Goal: Task Accomplishment & Management: Manage account settings

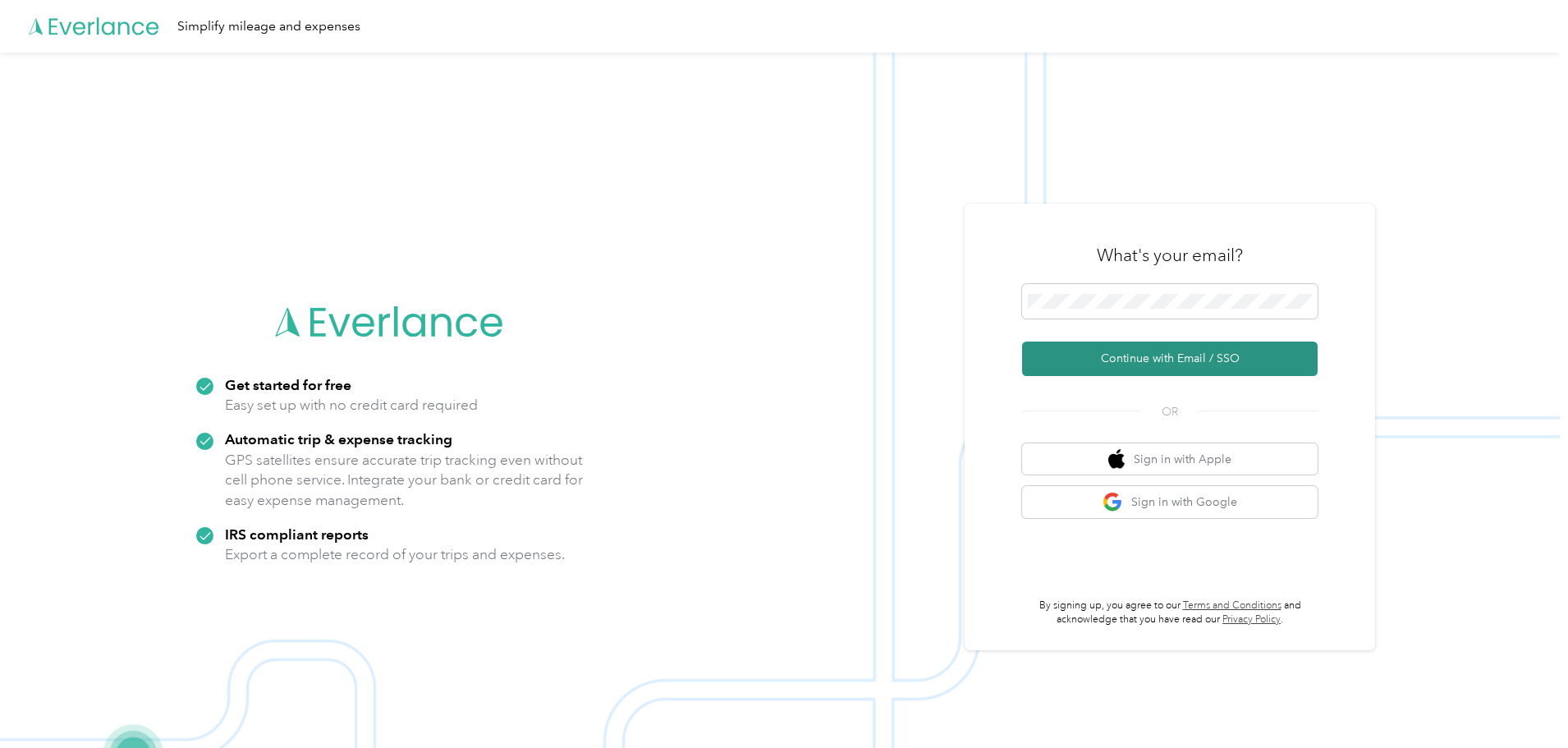
click at [1146, 366] on button "Continue with Email / SSO" at bounding box center [1170, 358] width 296 height 35
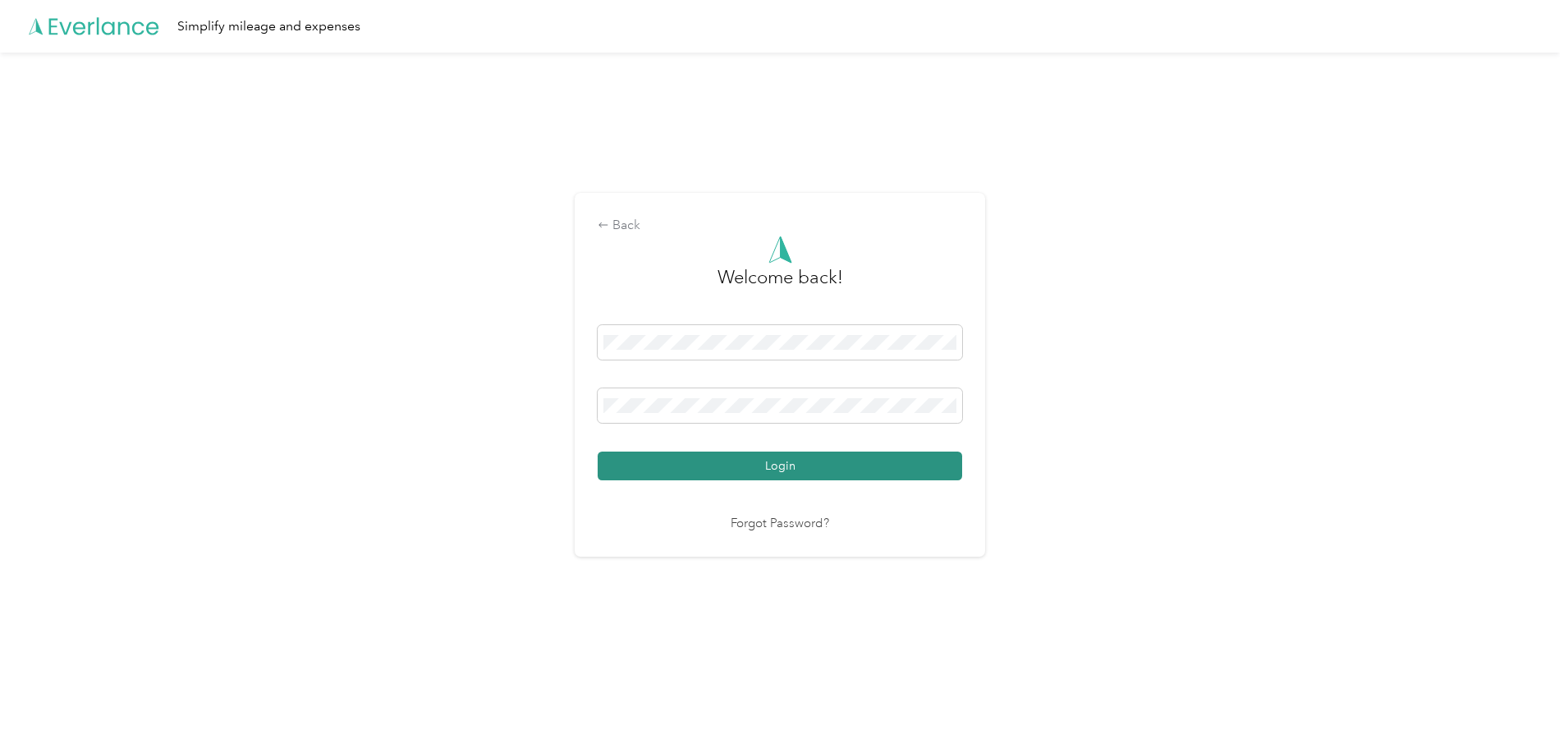
click at [848, 472] on button "Login" at bounding box center [780, 465] width 365 height 29
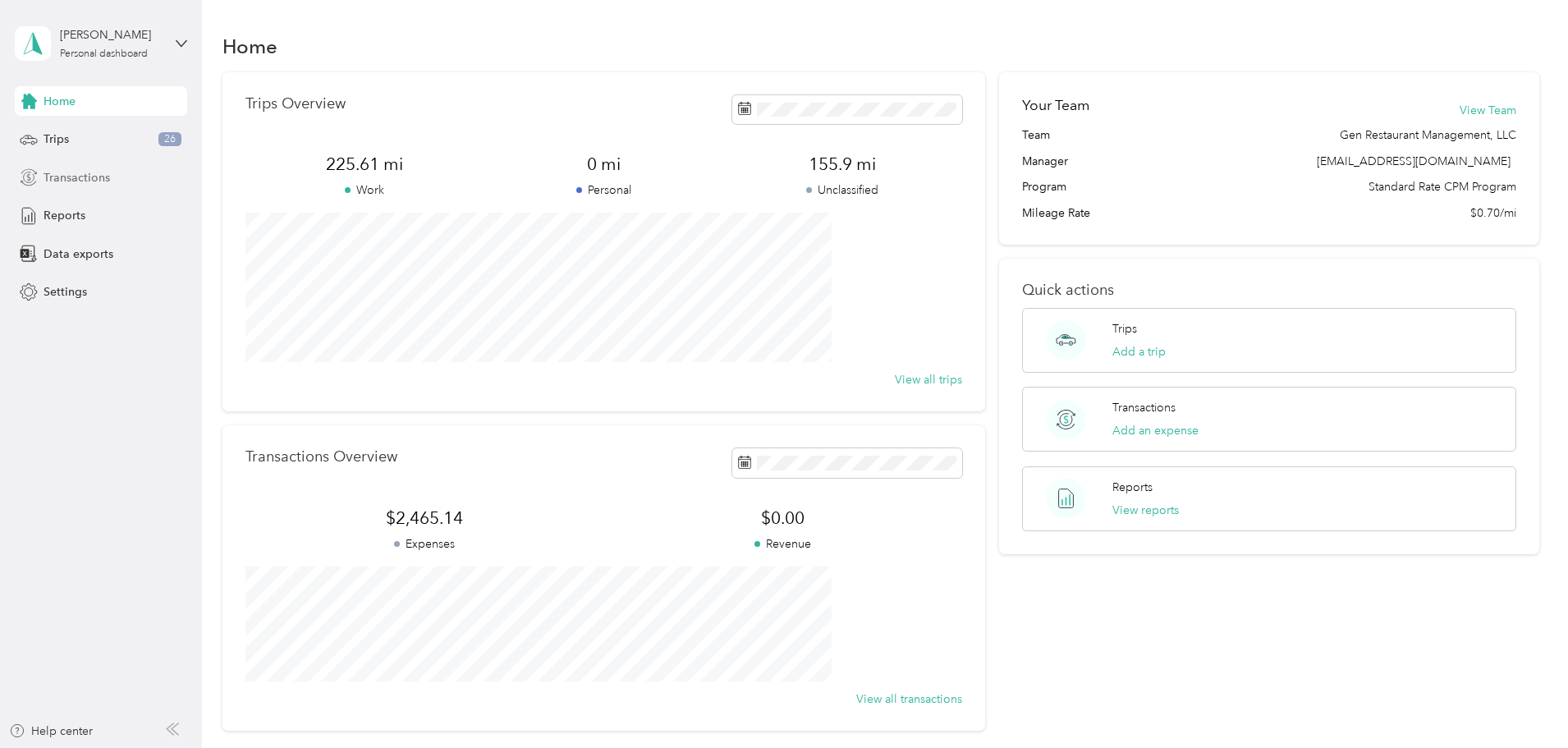
click at [91, 178] on span "Transactions" at bounding box center [76, 177] width 66 height 17
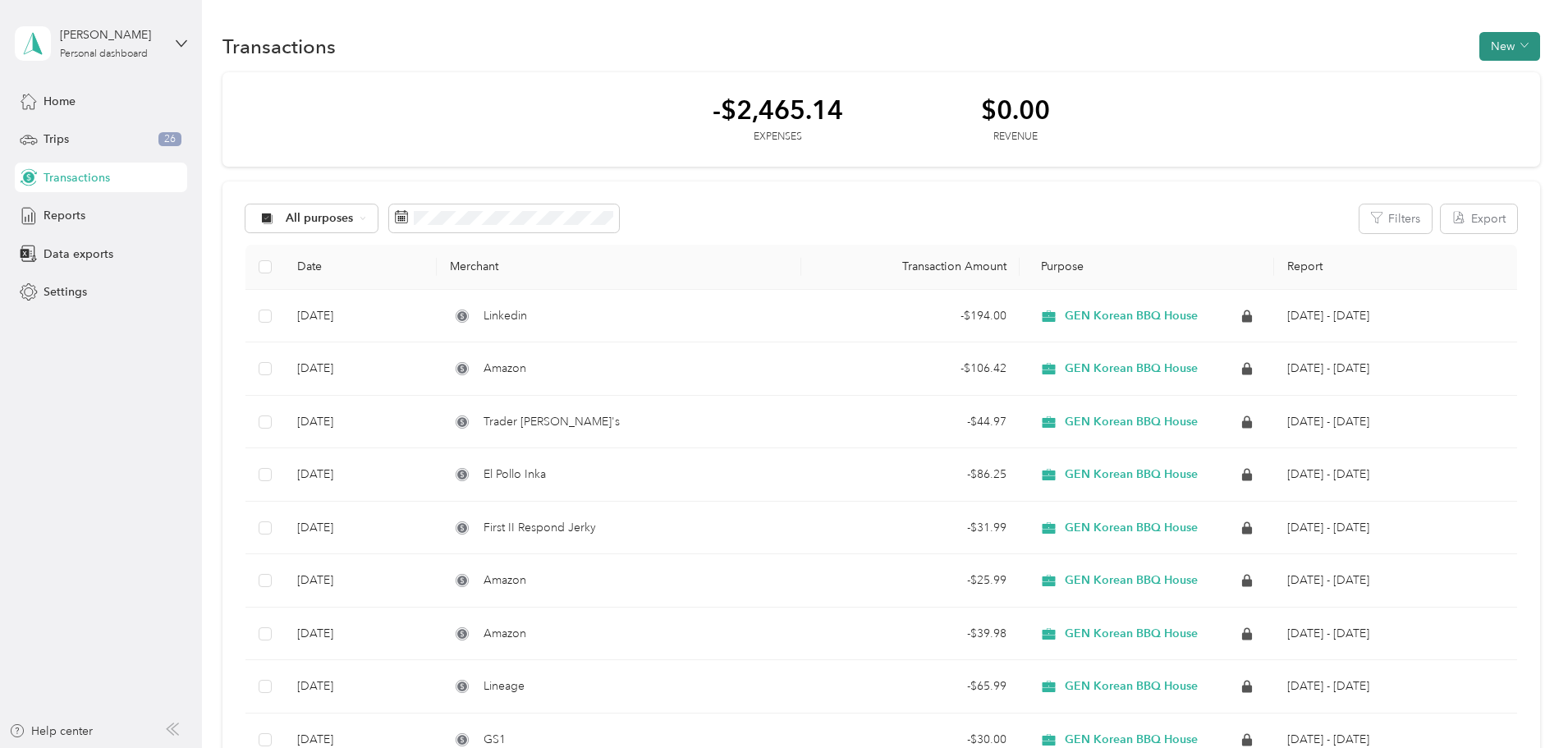
click at [1520, 51] on span "button" at bounding box center [1524, 46] width 8 height 14
click at [1386, 73] on span "Expense" at bounding box center [1392, 77] width 45 height 17
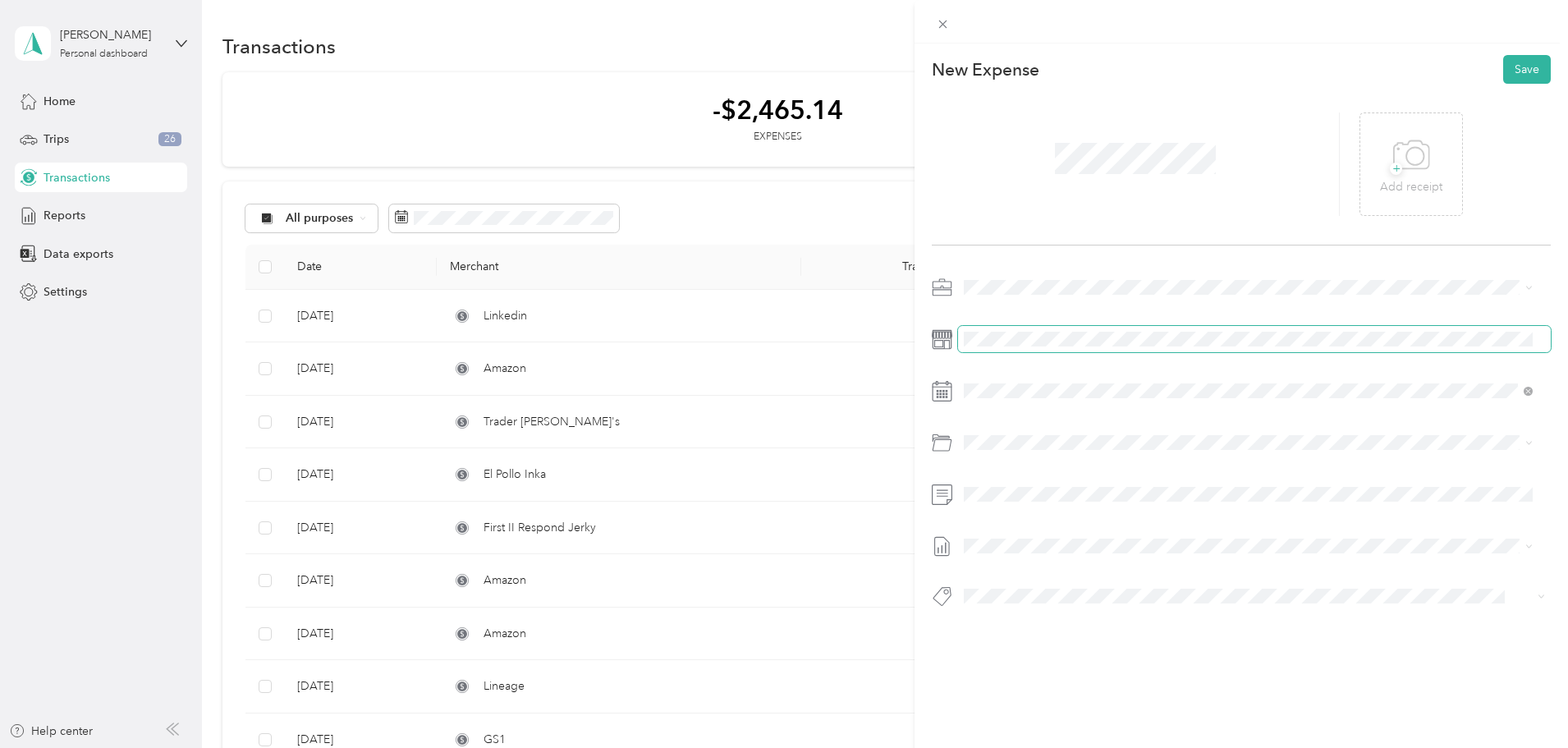
click at [1075, 326] on div at bounding box center [1242, 447] width 619 height 345
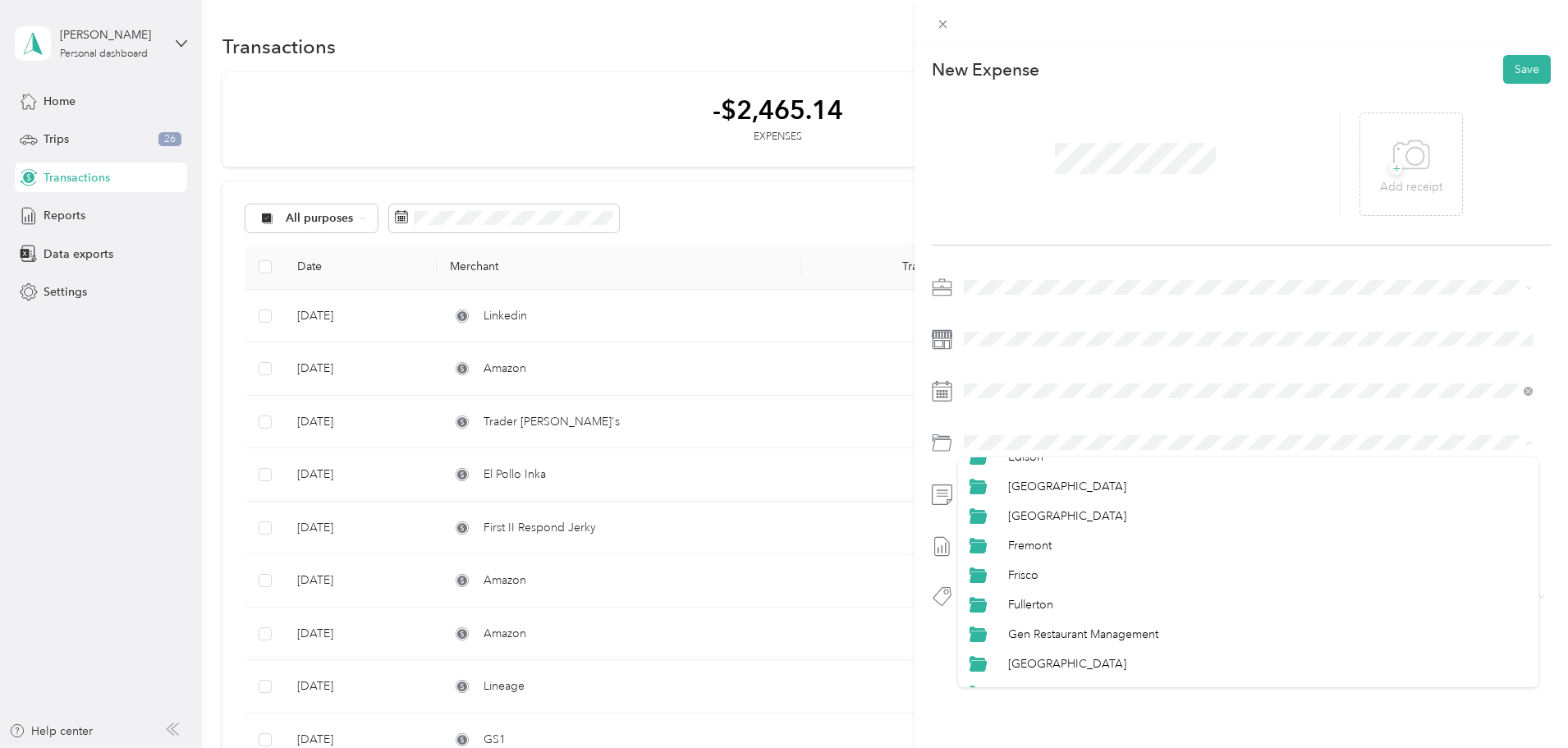
scroll to position [410, 0]
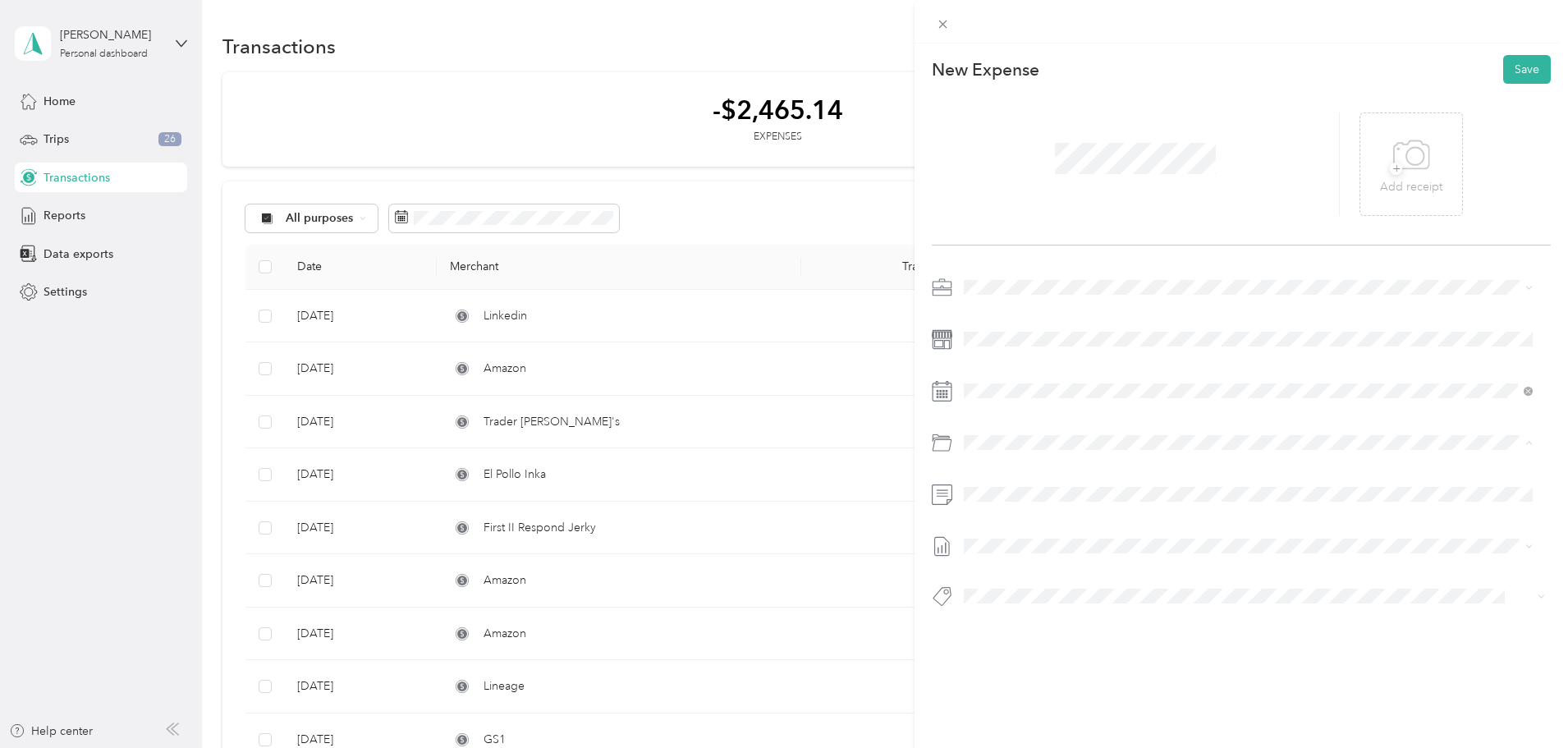
click at [1137, 622] on span "Gen Restaurant Management" at bounding box center [1083, 628] width 150 height 14
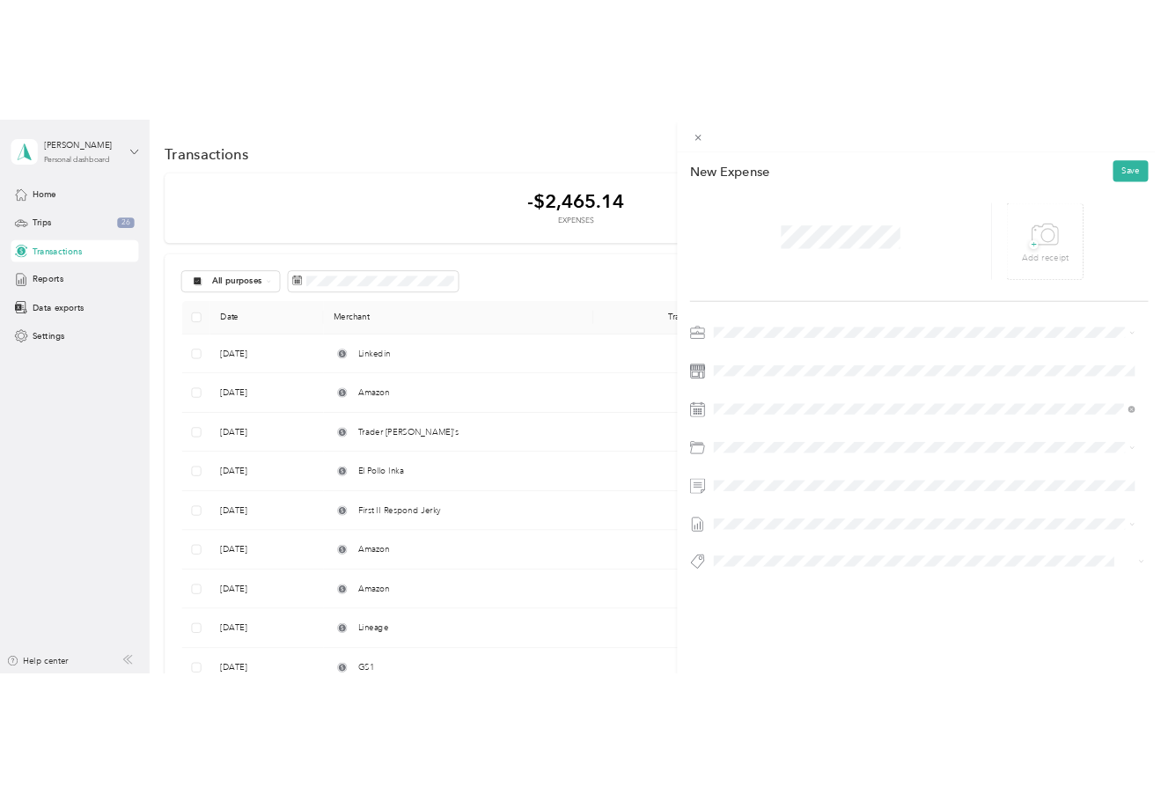
scroll to position [0, 0]
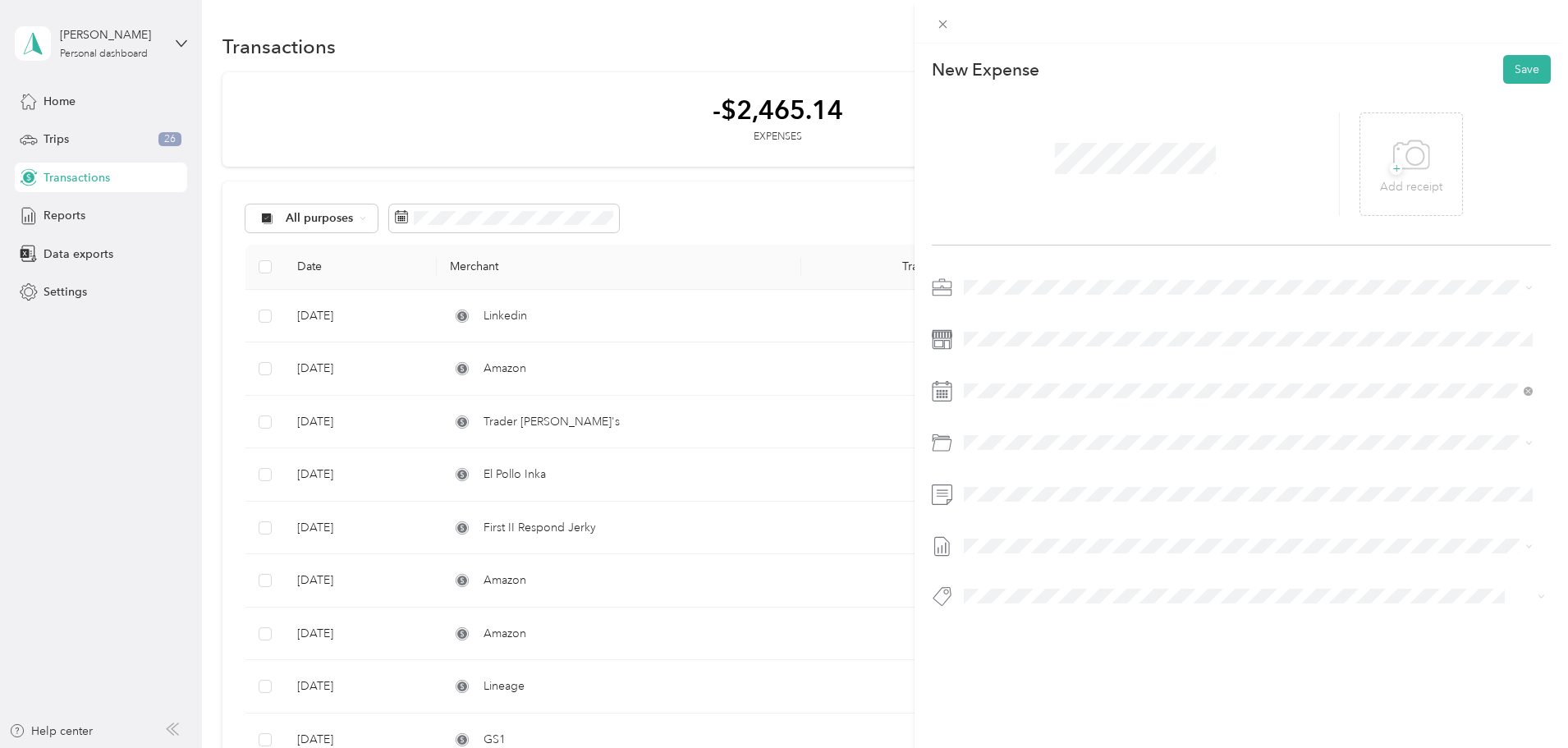
click at [1082, 174] on span at bounding box center [1135, 159] width 173 height 43
click at [1408, 173] on icon at bounding box center [1412, 156] width 37 height 45
click at [1507, 64] on button "Save" at bounding box center [1527, 69] width 48 height 29
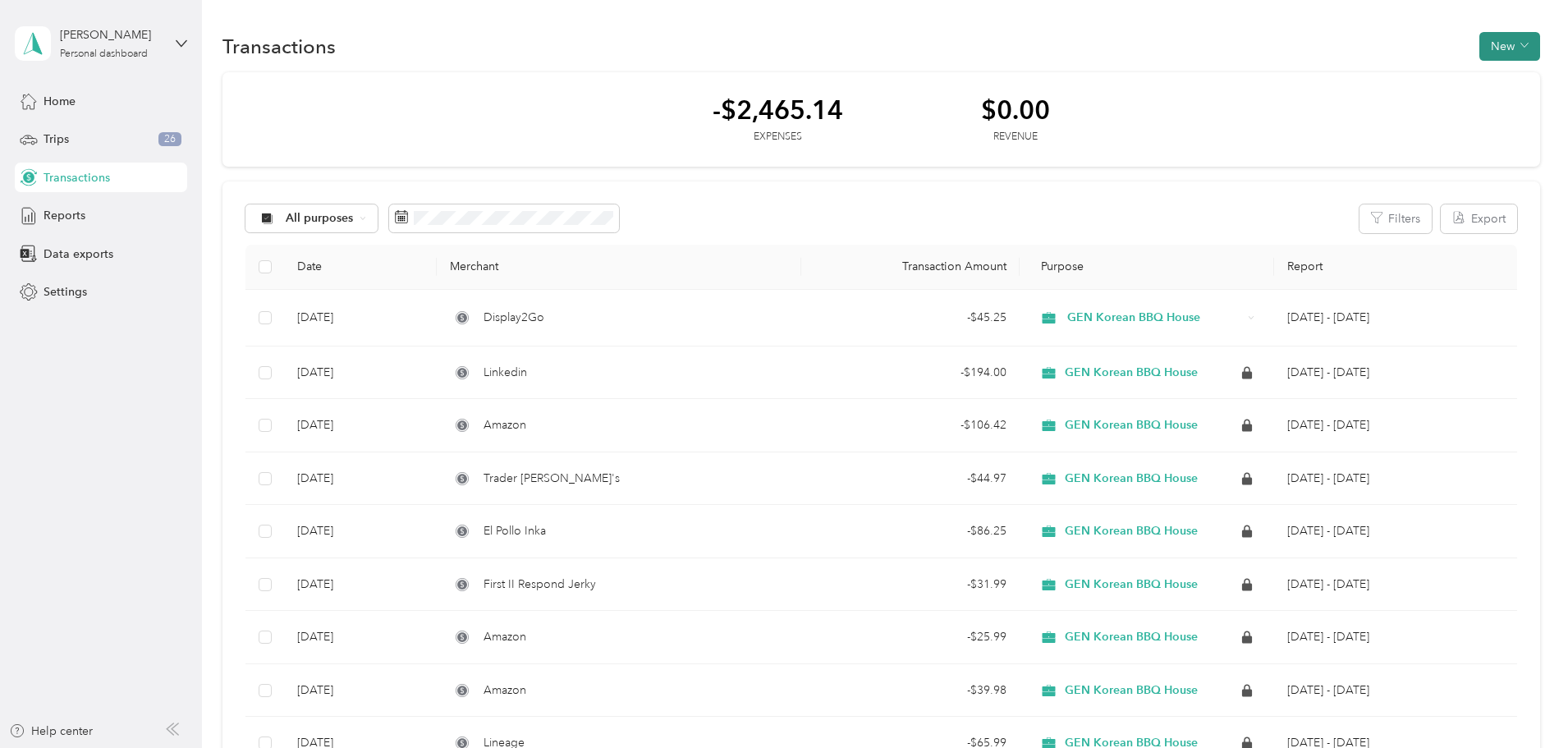
click at [1479, 44] on button "New" at bounding box center [1509, 46] width 61 height 29
click at [1390, 76] on span "Expense" at bounding box center [1392, 77] width 45 height 17
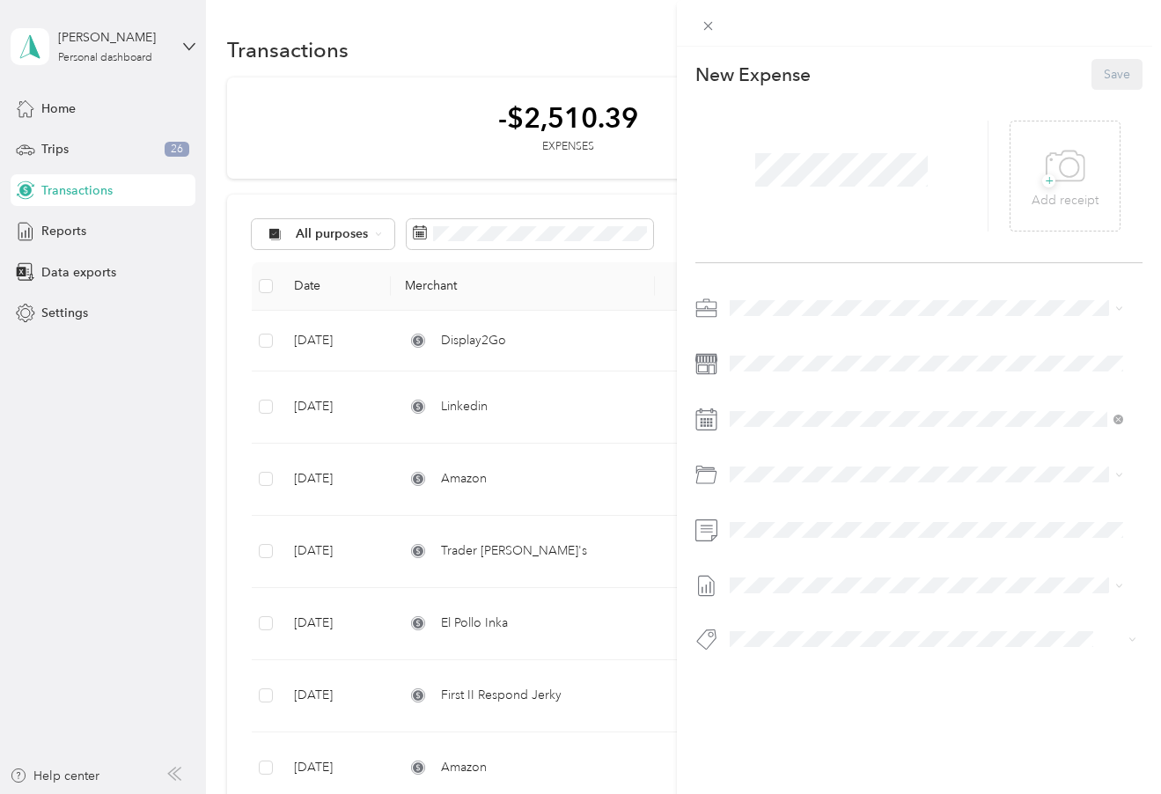
click at [901, 192] on span at bounding box center [841, 170] width 185 height 46
click at [1097, 171] on div "+ Add receipt" at bounding box center [1065, 176] width 111 height 111
click at [1063, 189] on icon at bounding box center [1066, 167] width 40 height 48
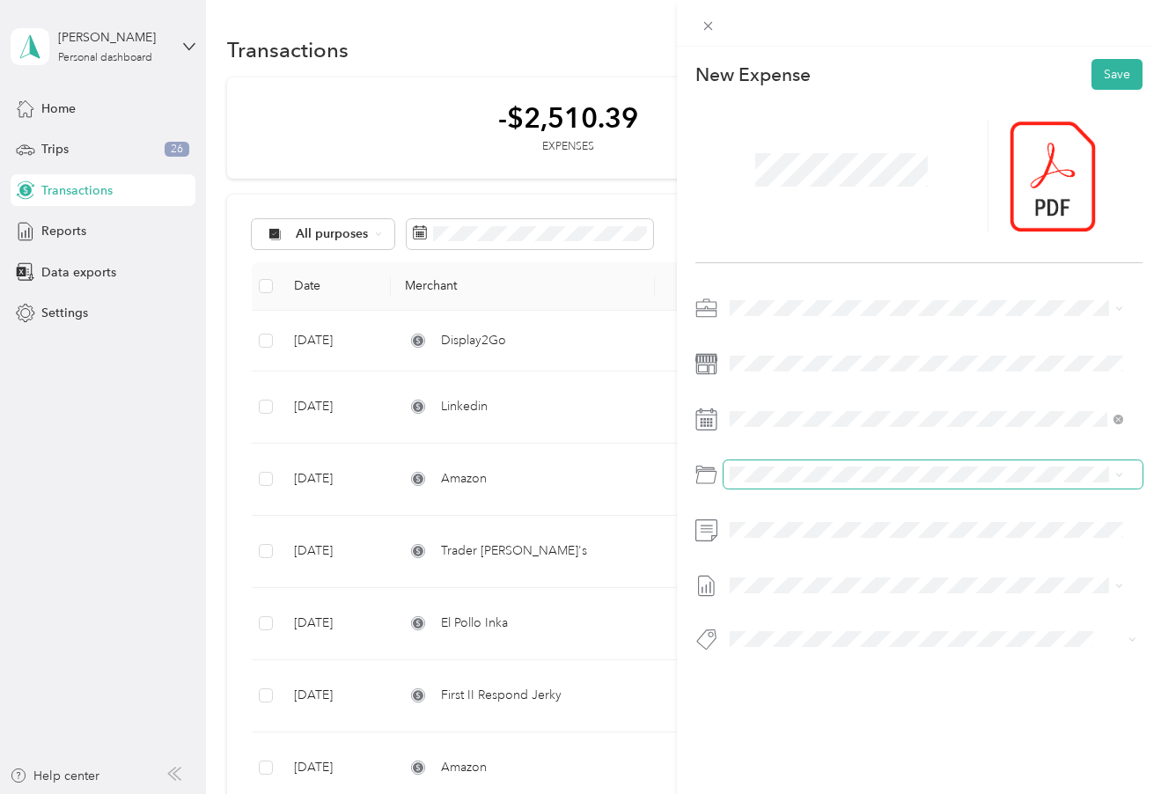
click at [838, 466] on span at bounding box center [933, 474] width 419 height 28
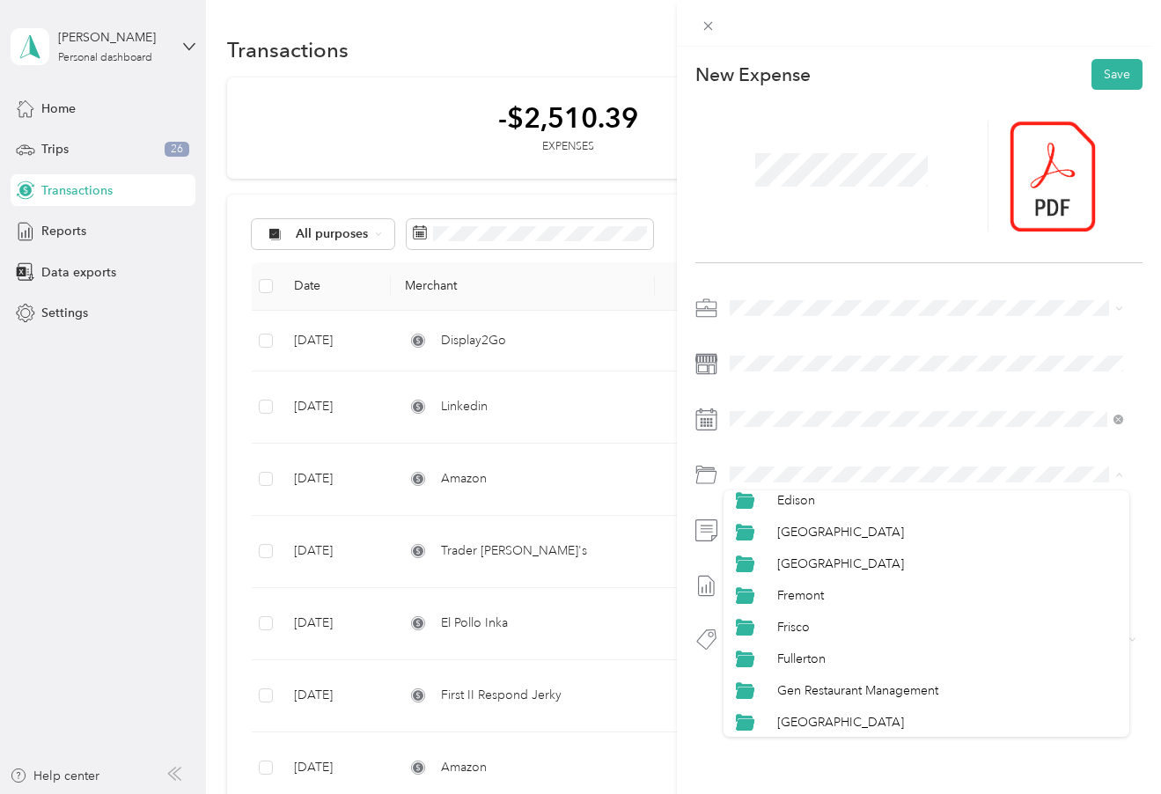
scroll to position [440, 0]
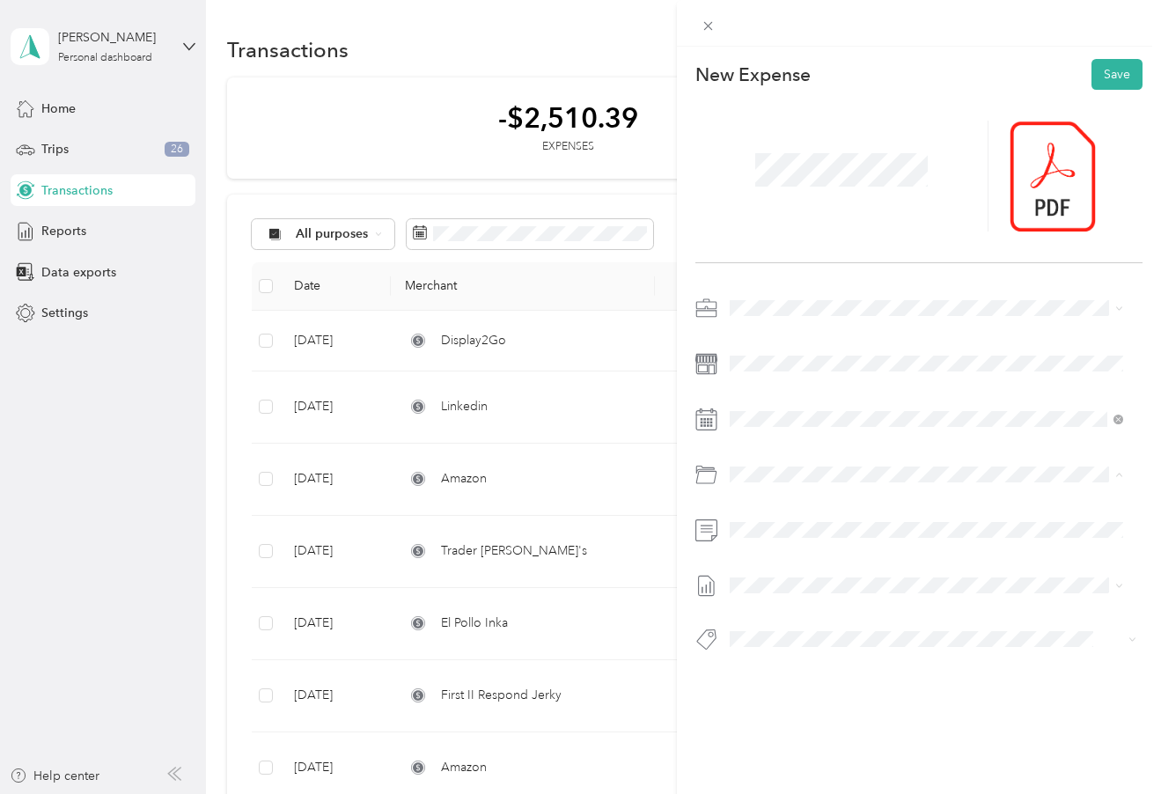
click at [894, 665] on div "Gen Restaurant Management" at bounding box center [947, 673] width 340 height 18
click at [792, 649] on li "[DATE] - [DATE] Draft" at bounding box center [927, 638] width 406 height 28
click at [1105, 72] on button "Save" at bounding box center [1117, 74] width 51 height 31
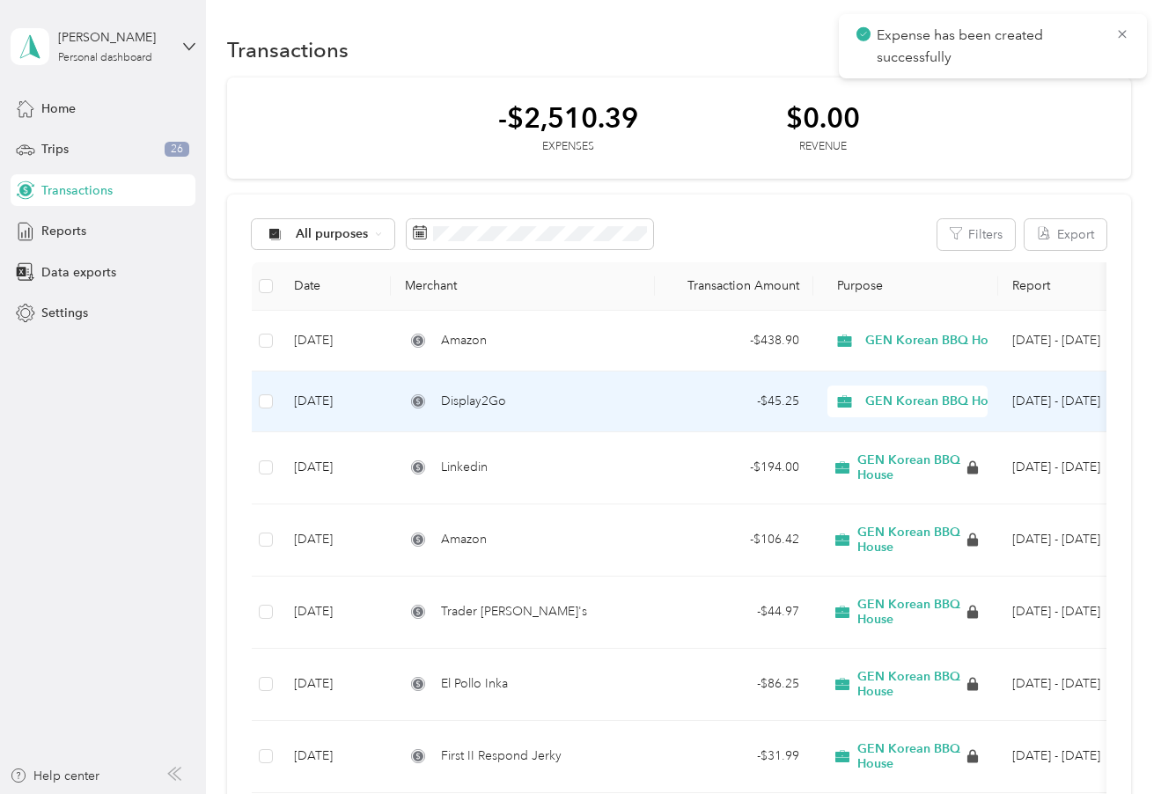
click at [608, 408] on div "Display2Go" at bounding box center [523, 401] width 236 height 19
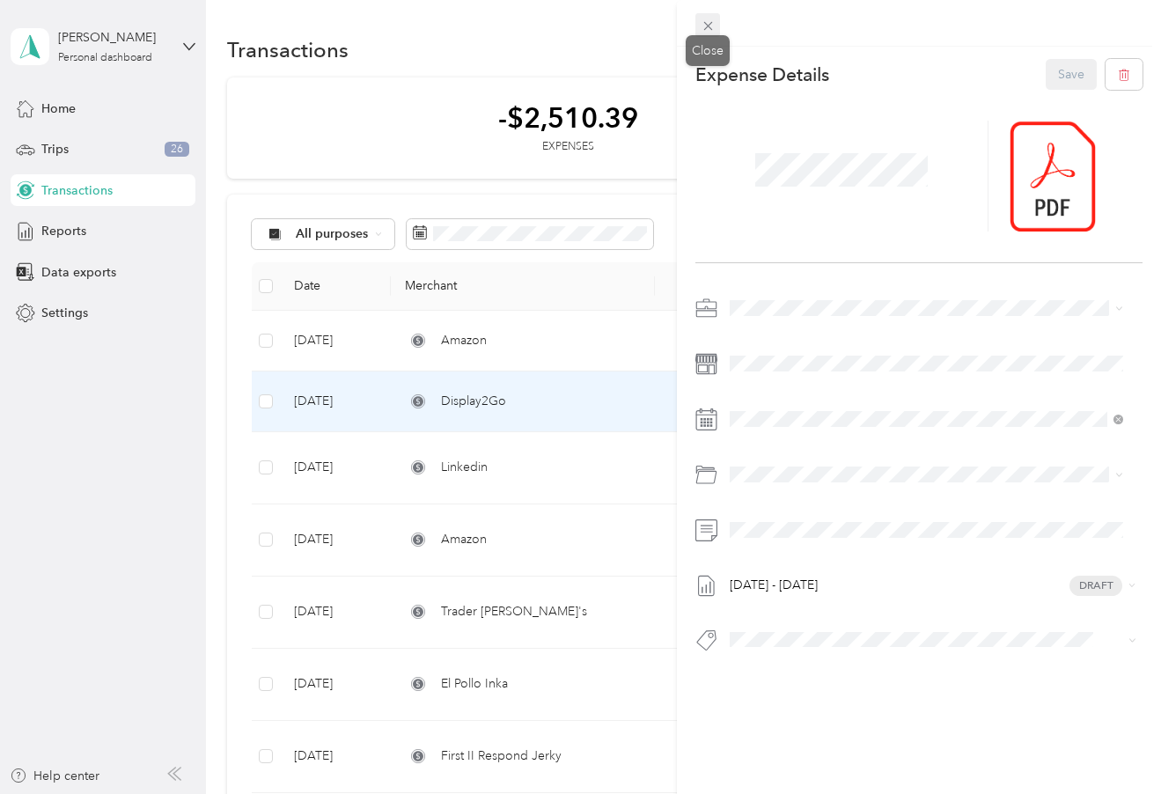
click at [713, 26] on icon at bounding box center [708, 25] width 15 height 15
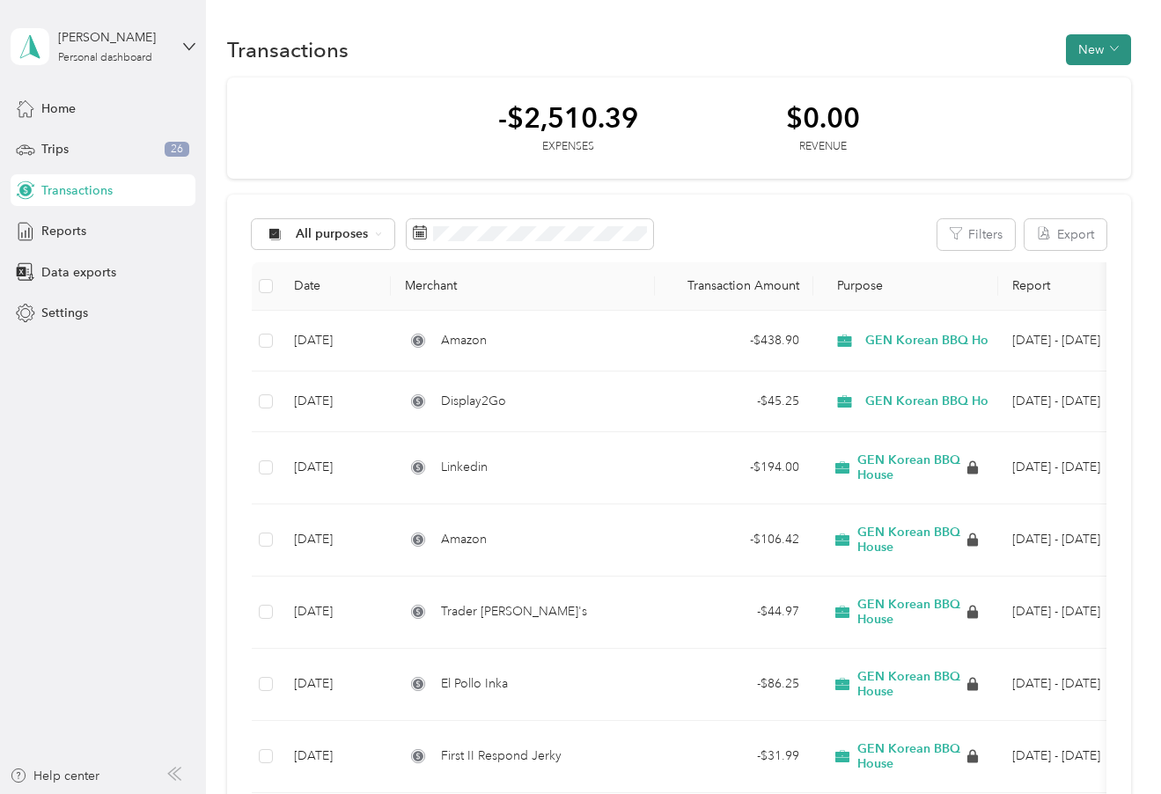
click at [1080, 52] on button "New" at bounding box center [1098, 49] width 65 height 31
click at [1091, 82] on span "Expense" at bounding box center [1090, 83] width 48 height 18
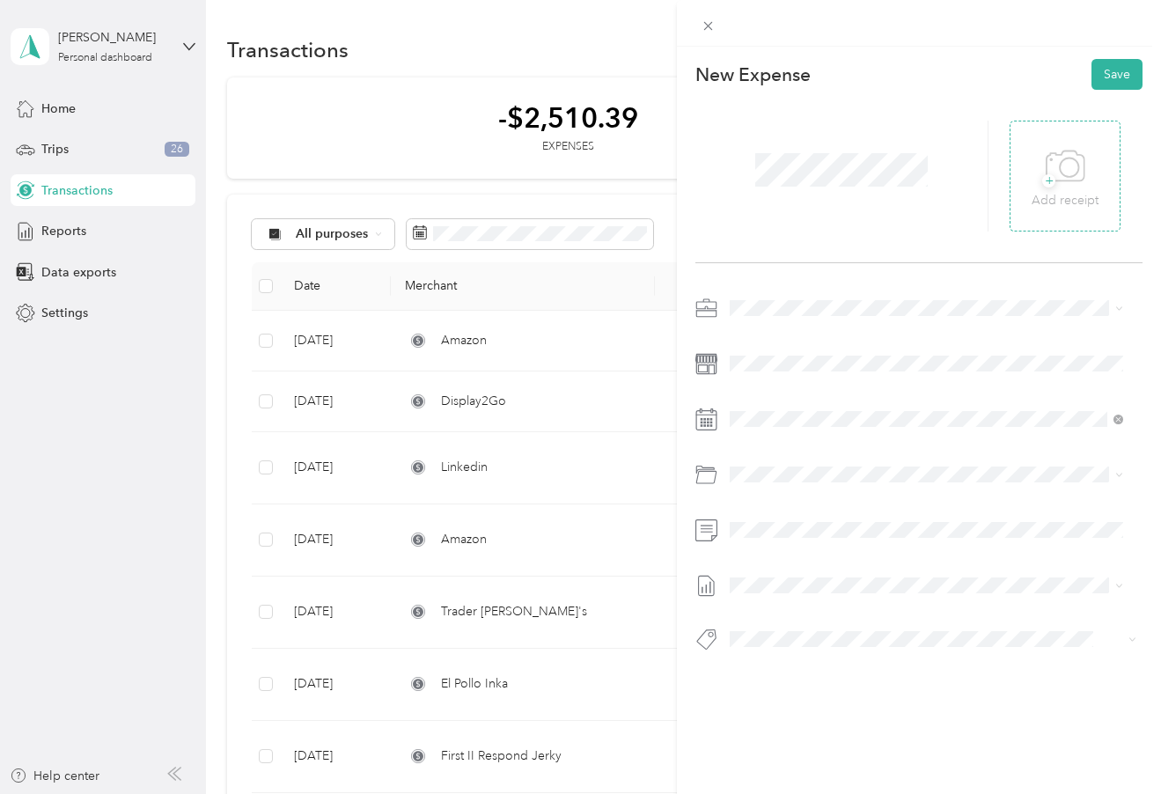
click at [1064, 171] on icon at bounding box center [1066, 167] width 40 height 48
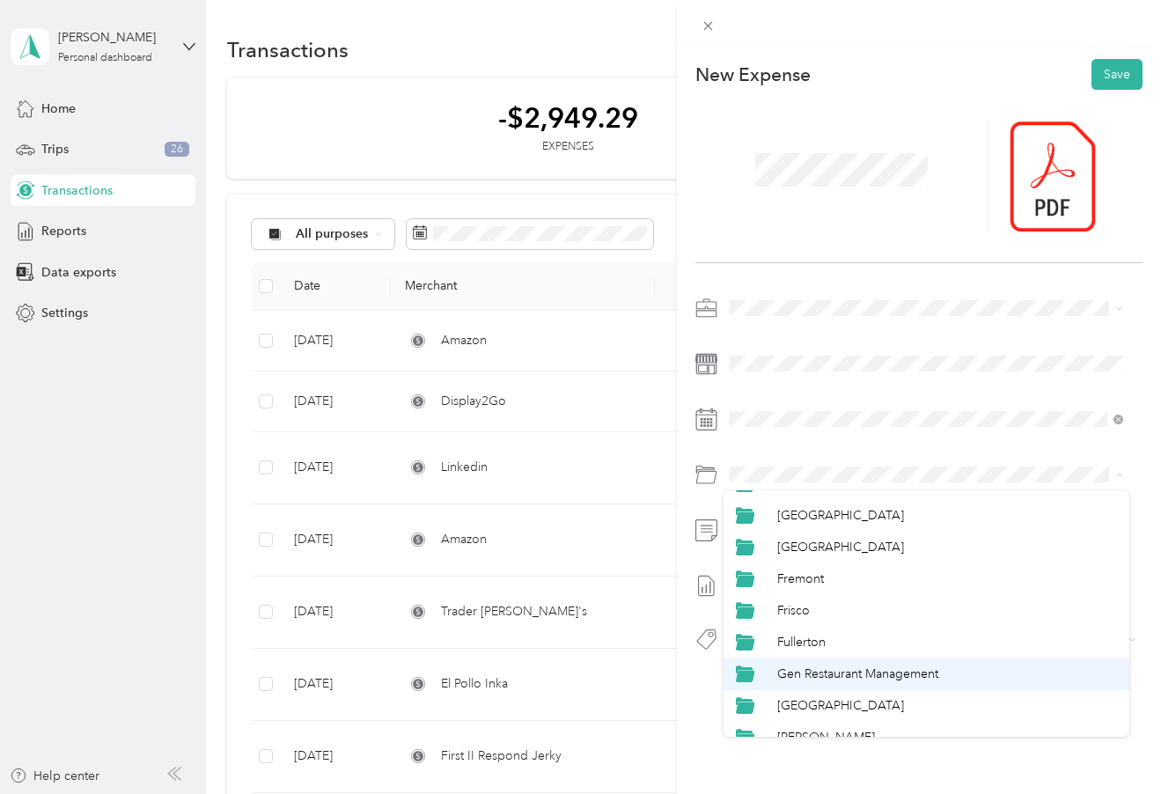
scroll to position [440, 0]
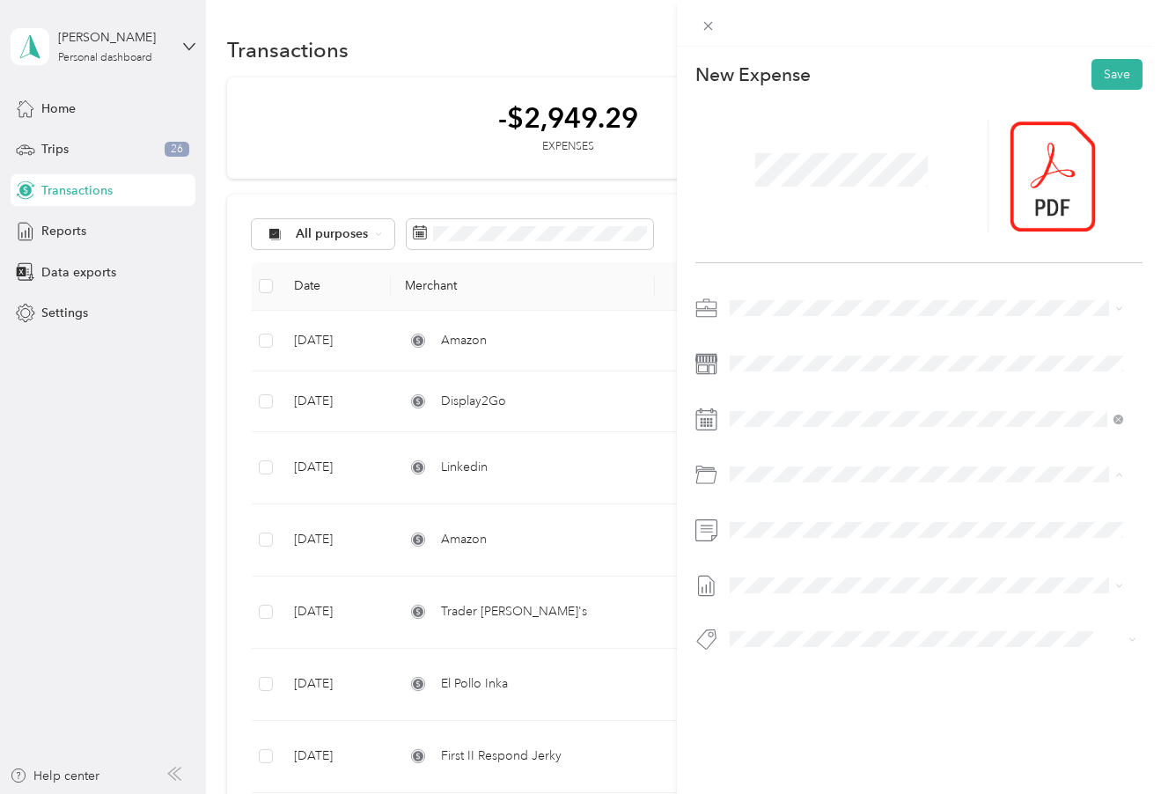
click at [871, 670] on span "Gen Restaurant Management" at bounding box center [857, 673] width 161 height 15
click at [818, 638] on span "[DATE] - [DATE] Draft" at bounding box center [926, 644] width 381 height 16
click at [1099, 80] on button "Save" at bounding box center [1117, 74] width 51 height 31
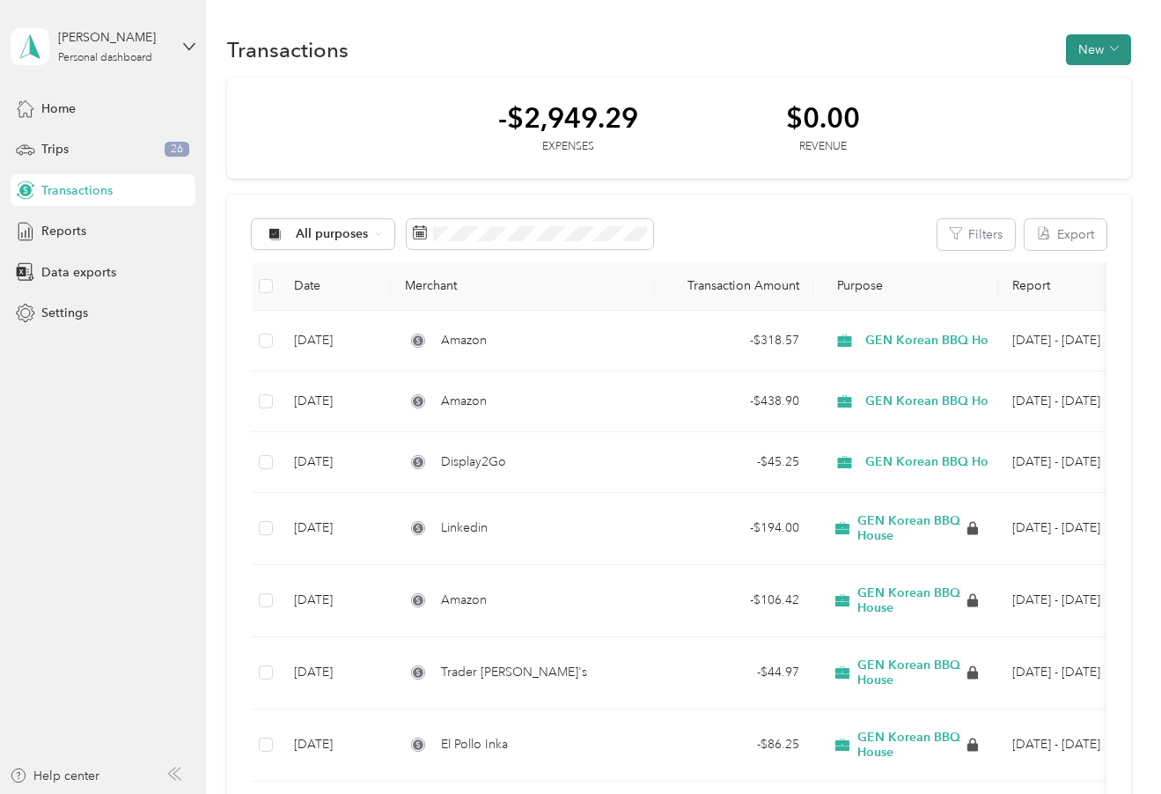
click at [1112, 51] on icon "button" at bounding box center [1114, 48] width 9 height 9
click at [1066, 75] on span "Expense" at bounding box center [1090, 83] width 48 height 18
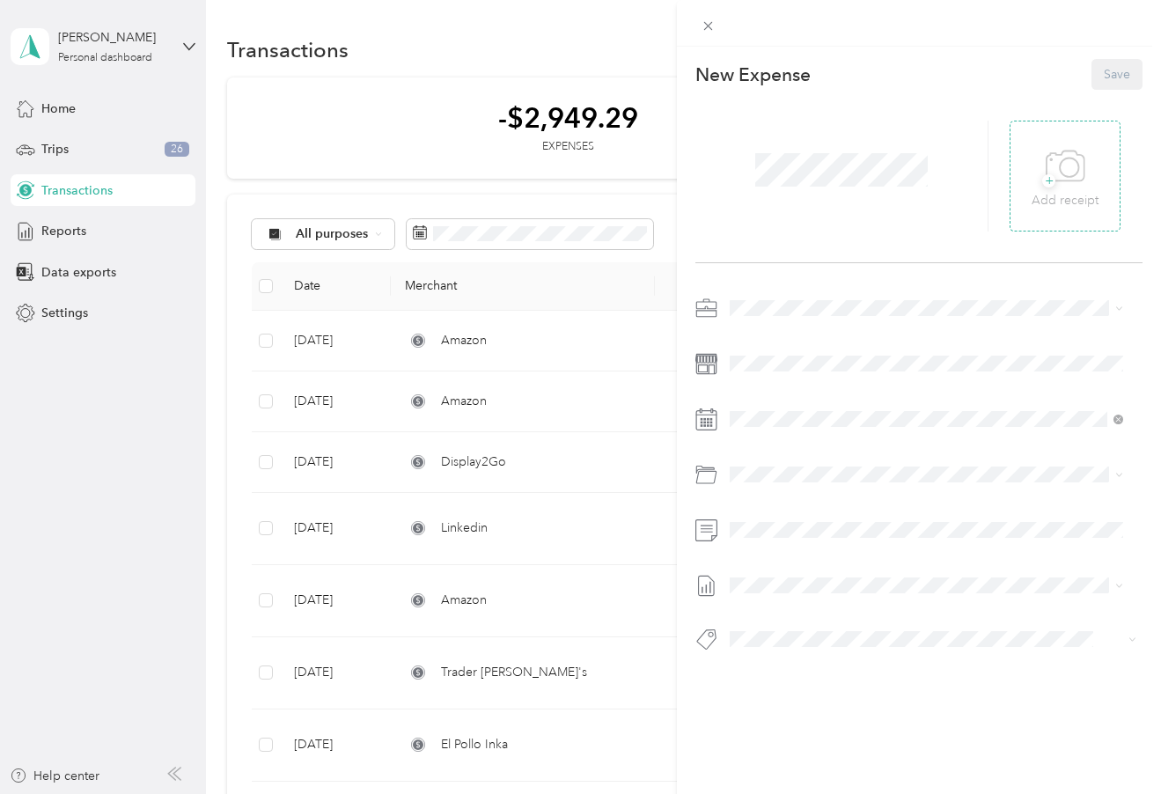
click at [1073, 173] on icon at bounding box center [1066, 167] width 40 height 48
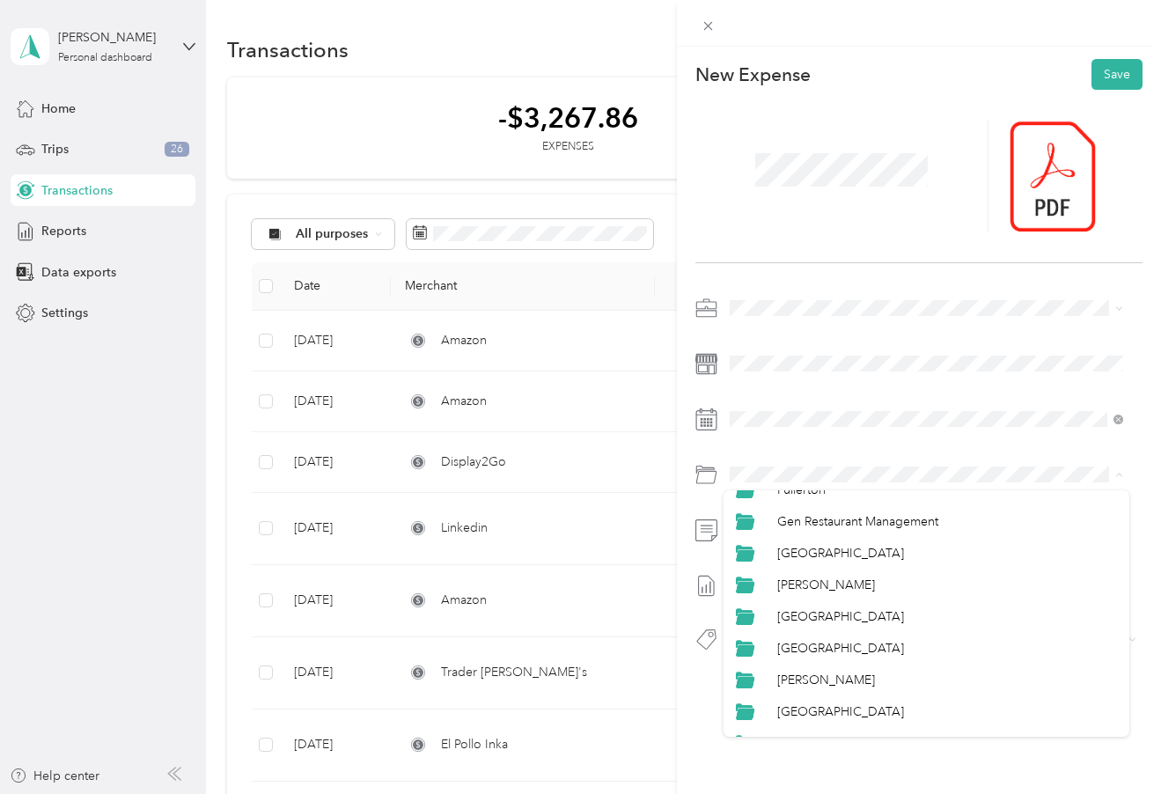
scroll to position [616, 0]
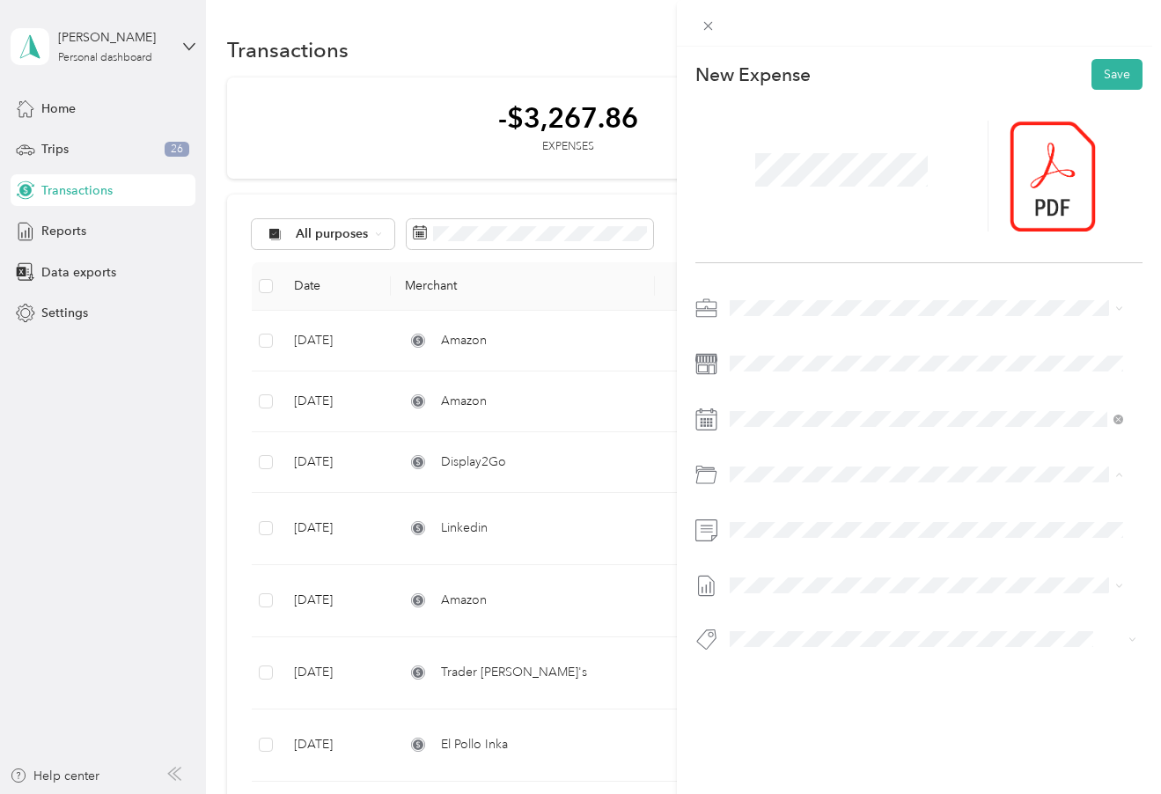
click at [864, 489] on span "Gen Restaurant Management" at bounding box center [857, 496] width 161 height 15
click at [710, 28] on icon at bounding box center [707, 26] width 9 height 9
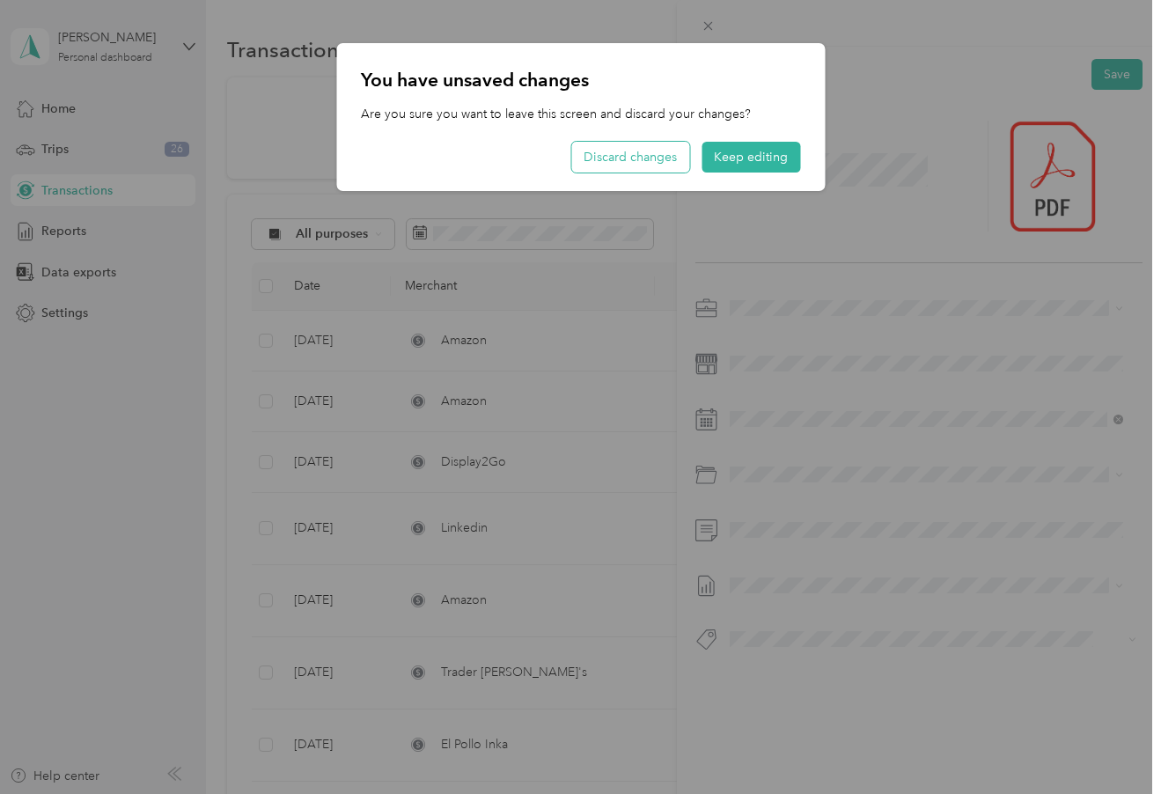
click at [613, 163] on button "Discard changes" at bounding box center [630, 157] width 118 height 31
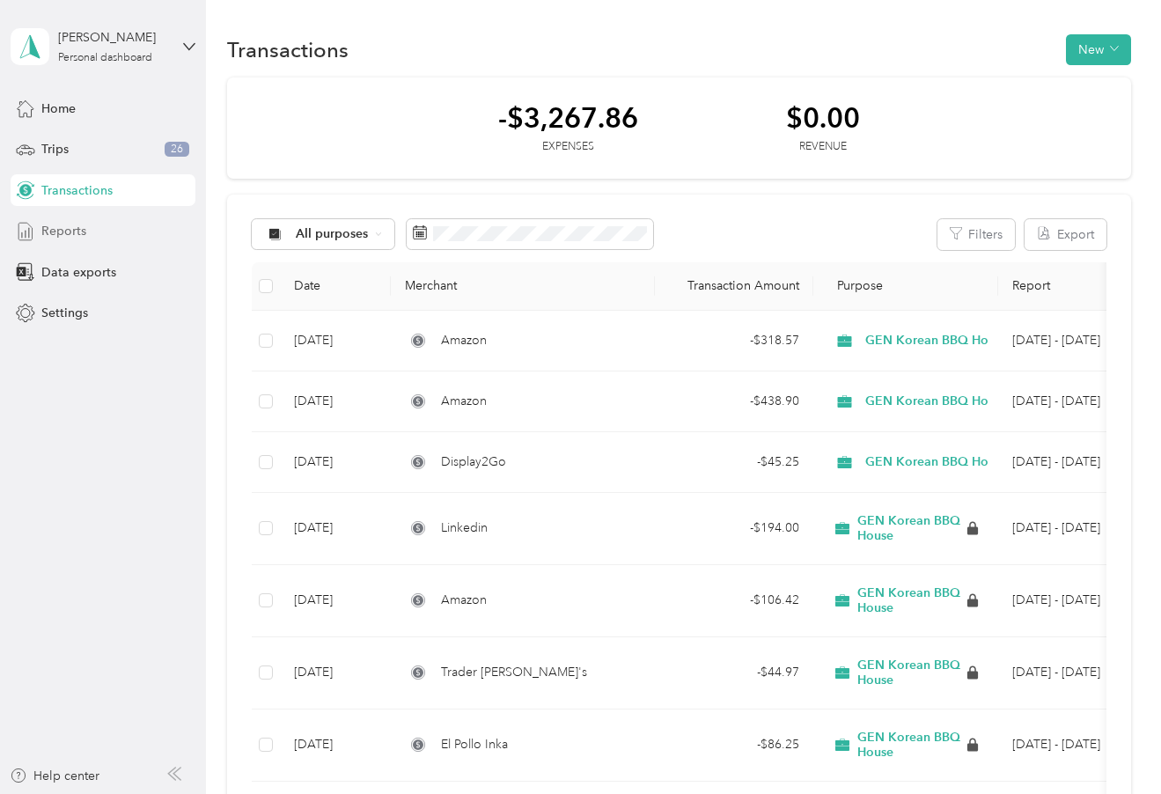
click at [101, 237] on div "Reports" at bounding box center [103, 232] width 185 height 32
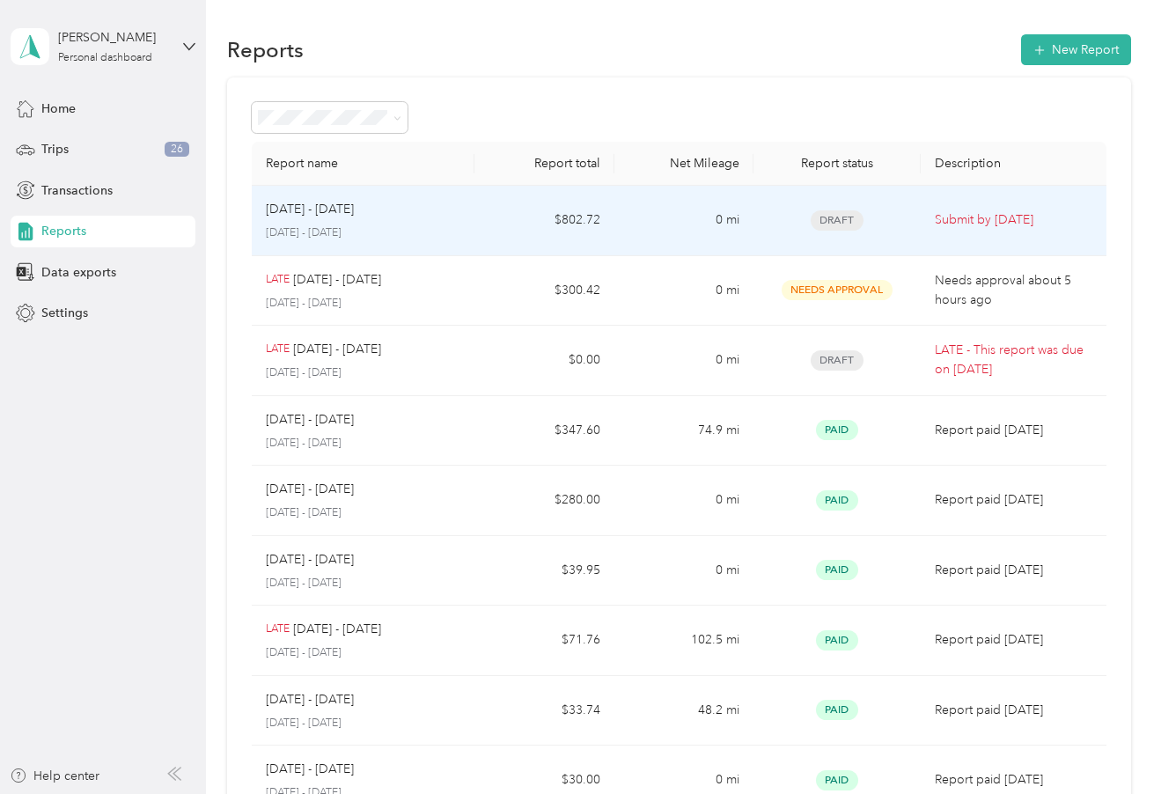
click at [913, 227] on td "Draft" at bounding box center [837, 221] width 167 height 70
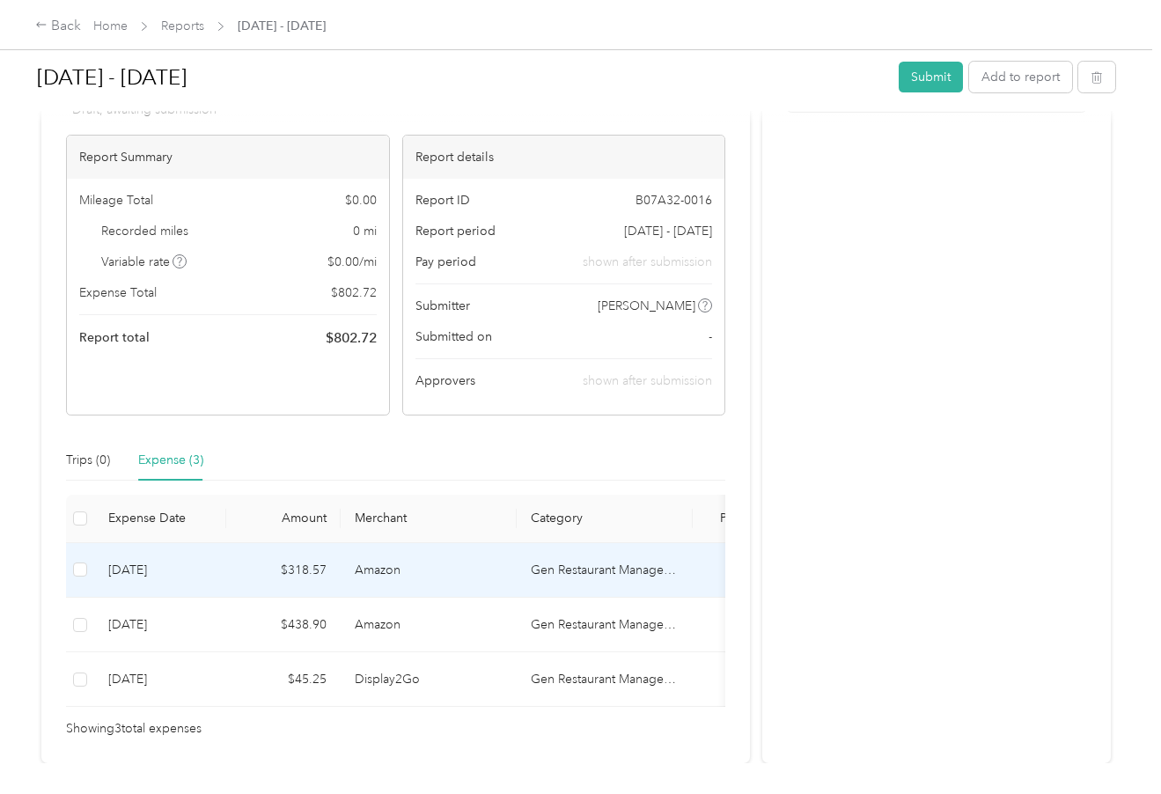
scroll to position [213, 0]
